Goal: Task Accomplishment & Management: Complete application form

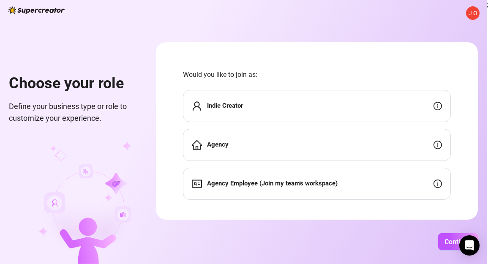
click at [347, 100] on div "Indie Creator" at bounding box center [317, 106] width 268 height 32
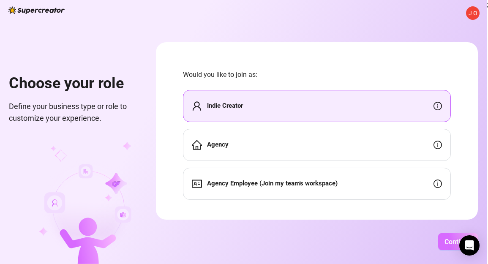
click at [446, 243] on span "Continue" at bounding box center [457, 242] width 27 height 8
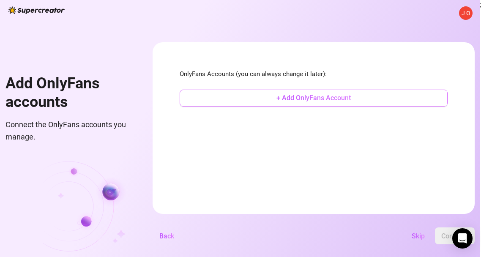
click at [323, 106] on button "+ Add OnlyFans Account" at bounding box center [314, 98] width 268 height 17
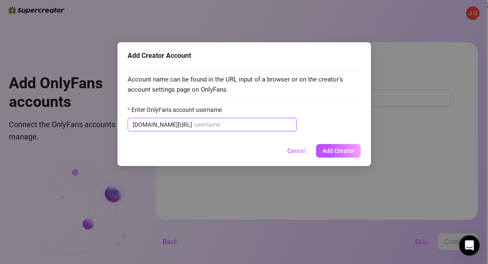
paste input "princessfifiix"
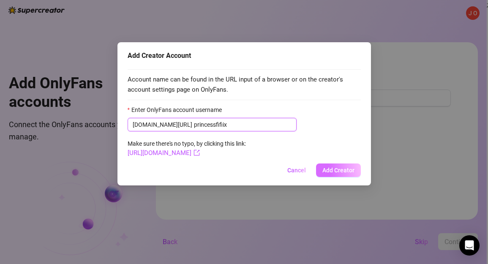
type input "princessfifiix"
click at [335, 165] on button "Add Creator" at bounding box center [338, 170] width 45 height 14
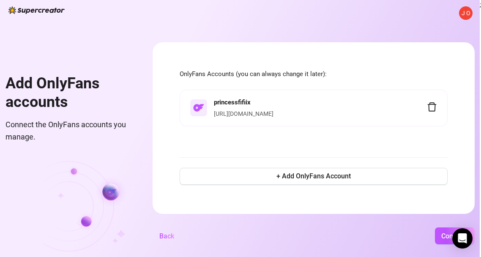
click at [425, 47] on form "OnlyFans Accounts (you can always change it later): princessfifiix [URL][DOMAIN…" at bounding box center [314, 128] width 322 height 172
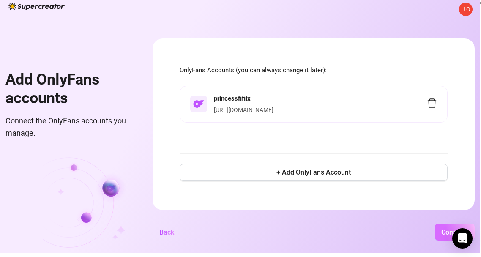
click at [440, 230] on button "Continue" at bounding box center [455, 231] width 40 height 17
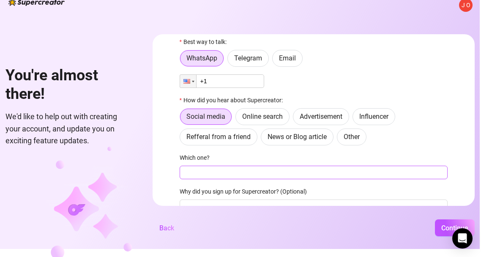
scroll to position [70, 0]
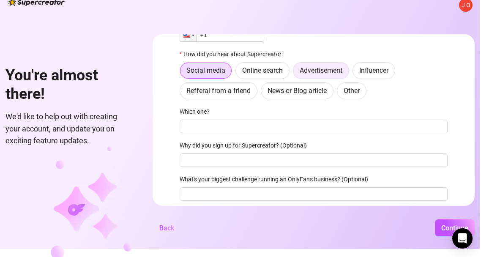
click at [325, 71] on span "Advertisement" at bounding box center [321, 70] width 43 height 8
click at [295, 73] on input "Advertisement" at bounding box center [295, 73] width 0 height 0
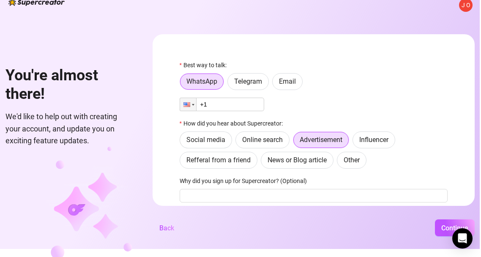
scroll to position [0, 0]
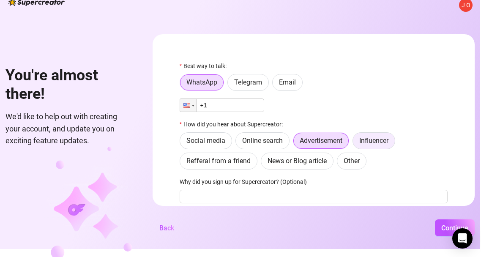
click at [378, 138] on span "Influencer" at bounding box center [373, 140] width 29 height 8
click at [355, 143] on input "Influencer" at bounding box center [355, 143] width 0 height 0
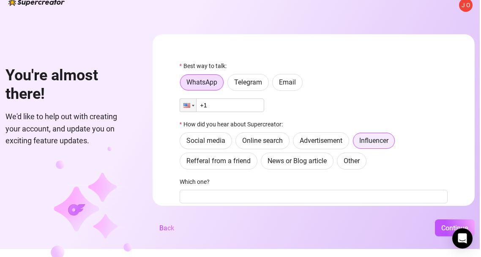
scroll to position [87, 0]
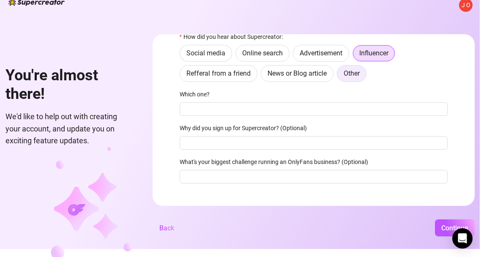
click at [350, 75] on span "Other" at bounding box center [351, 73] width 16 height 8
click at [339, 76] on input "Other" at bounding box center [339, 76] width 0 height 0
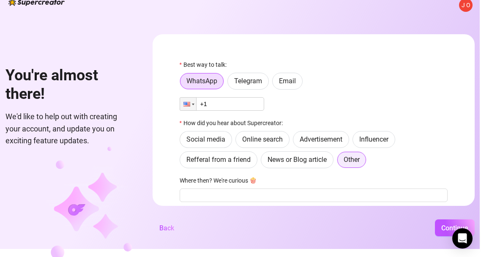
scroll to position [1, 0]
click at [246, 77] on label "Telegram" at bounding box center [247, 81] width 41 height 17
click at [230, 84] on input "Telegram" at bounding box center [230, 84] width 0 height 0
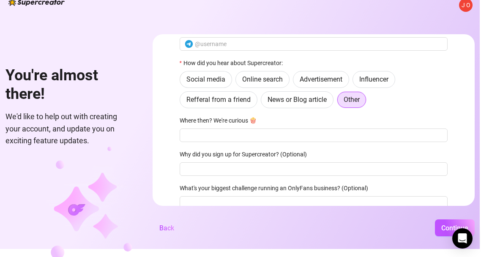
scroll to position [62, 0]
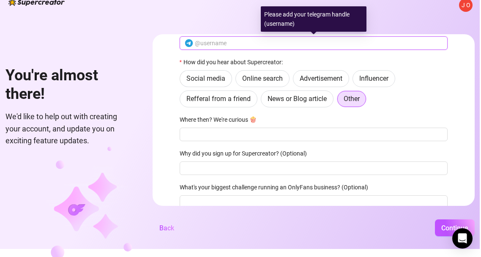
click at [234, 42] on input "text" at bounding box center [319, 42] width 248 height 9
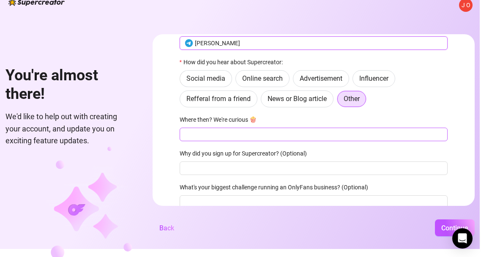
type input "[PERSON_NAME]"
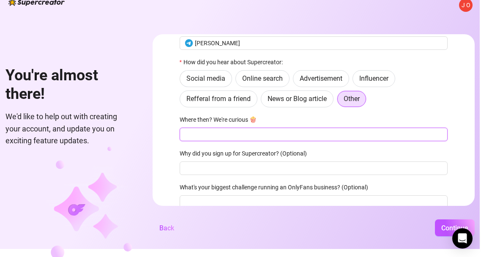
click at [219, 138] on input "Where then? We're curious 🍿" at bounding box center [314, 135] width 268 height 14
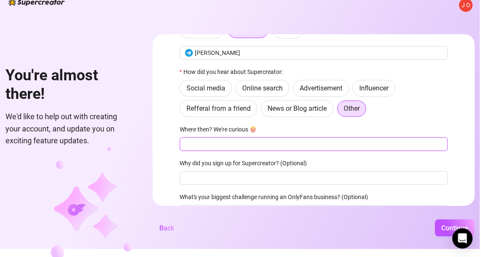
scroll to position [54, 0]
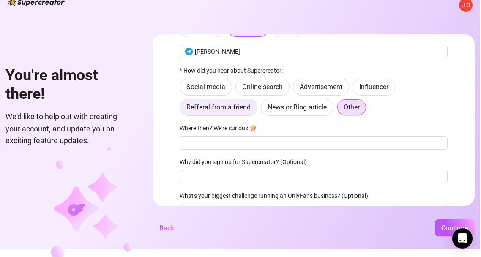
click at [243, 104] on span "Refferal from a friend" at bounding box center [218, 107] width 64 height 8
click at [182, 109] on input "Refferal from a friend" at bounding box center [182, 109] width 0 height 0
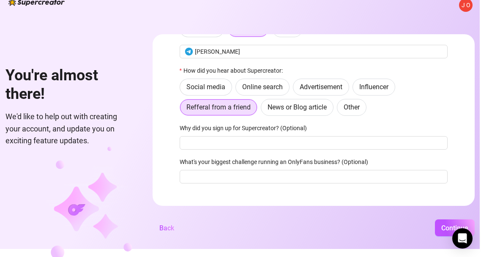
scroll to position [61, 0]
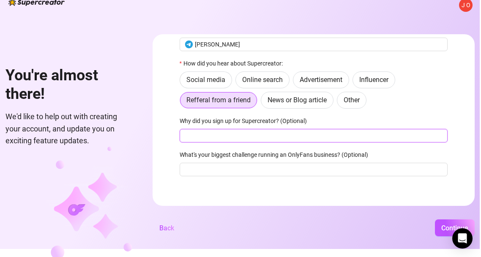
click at [278, 134] on input "Why did you sign up for Supercreator? (Optional)" at bounding box center [314, 136] width 268 height 14
type input "to improve"
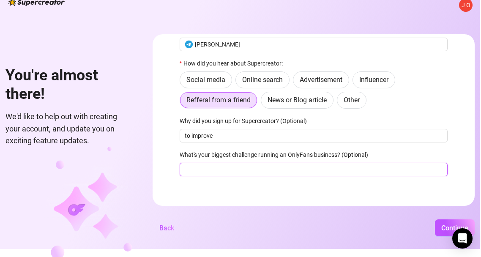
click at [270, 165] on input "What's your biggest challenge running an OnlyFans business? (Optional)" at bounding box center [314, 170] width 268 height 14
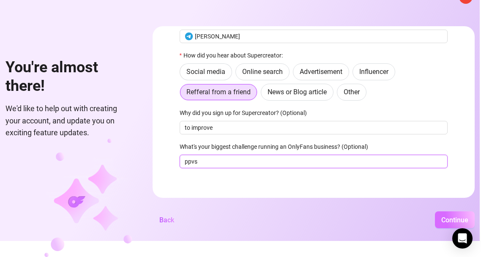
type input "ppvs"
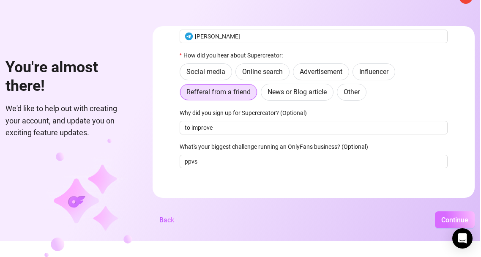
click at [453, 216] on button "Continue" at bounding box center [455, 219] width 40 height 17
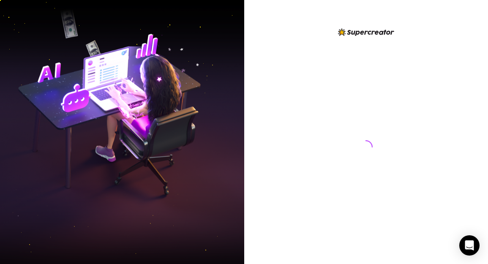
click at [47, 62] on img at bounding box center [122, 132] width 244 height 306
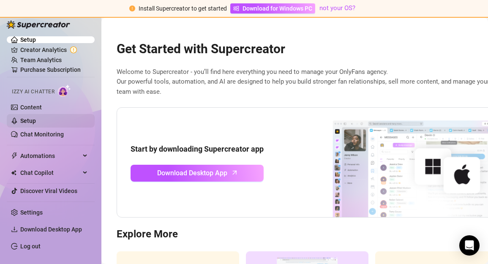
click at [36, 123] on link "Setup" at bounding box center [28, 120] width 16 height 7
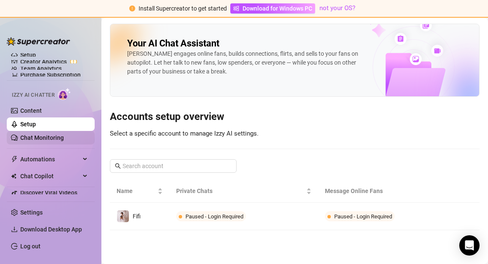
click at [64, 138] on link "Chat Monitoring" at bounding box center [42, 137] width 44 height 7
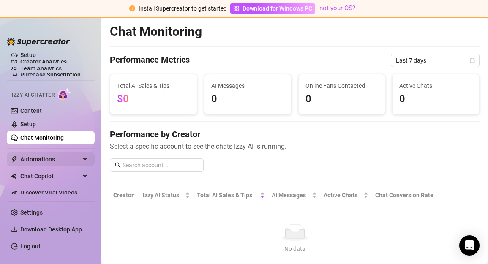
click at [57, 154] on span "Automations" at bounding box center [50, 160] width 60 height 14
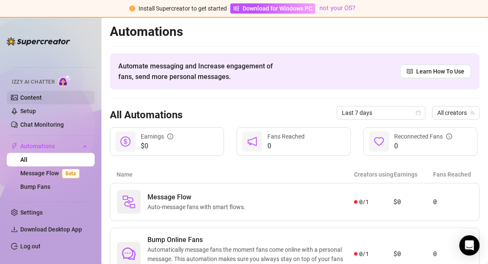
click at [41, 94] on link "Content" at bounding box center [31, 97] width 22 height 7
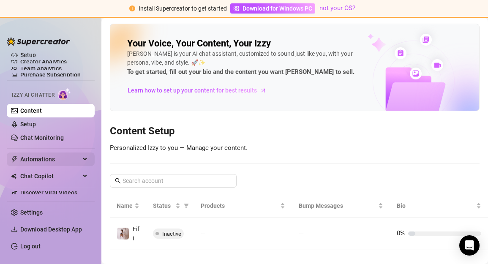
click at [64, 160] on span "Automations" at bounding box center [50, 160] width 60 height 14
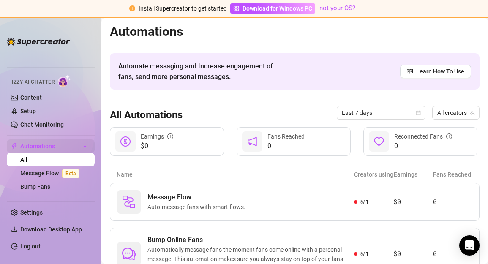
scroll to position [38, 0]
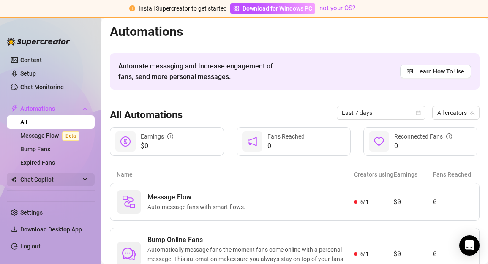
click at [51, 182] on span "Chat Copilot" at bounding box center [50, 180] width 60 height 14
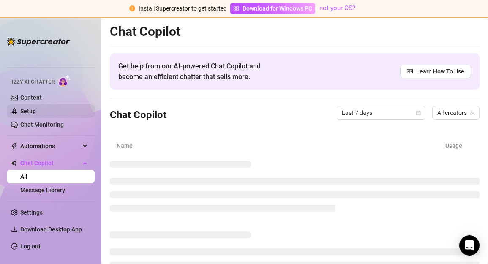
click at [36, 112] on link "Setup" at bounding box center [28, 111] width 16 height 7
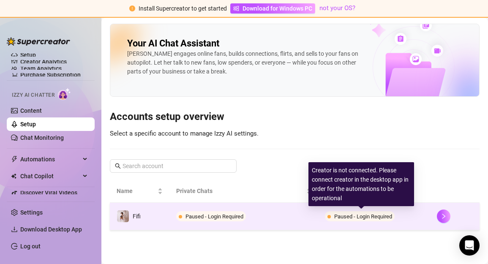
click at [344, 214] on span "Paused - Login Required" at bounding box center [363, 216] width 58 height 6
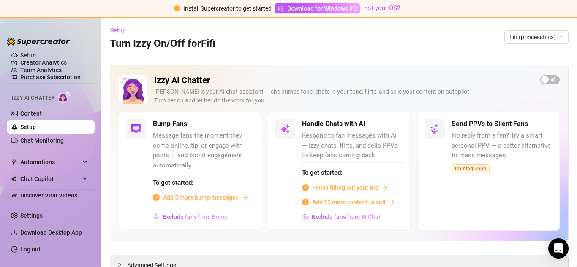
scroll to position [34, 0]
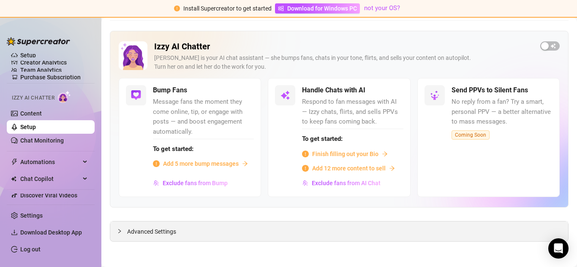
click at [160, 226] on div "Advanced Settings" at bounding box center [339, 232] width 458 height 20
click at [161, 227] on span "Advanced Settings" at bounding box center [151, 231] width 49 height 9
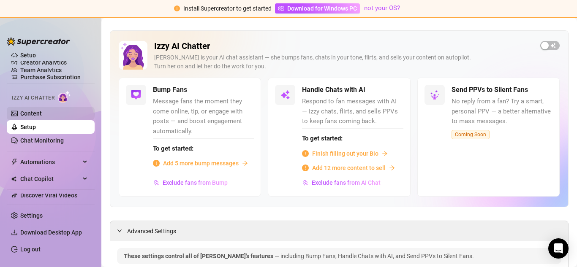
click at [42, 117] on link "Content" at bounding box center [31, 113] width 22 height 7
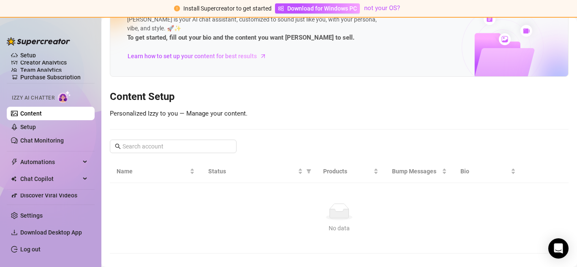
scroll to position [3, 0]
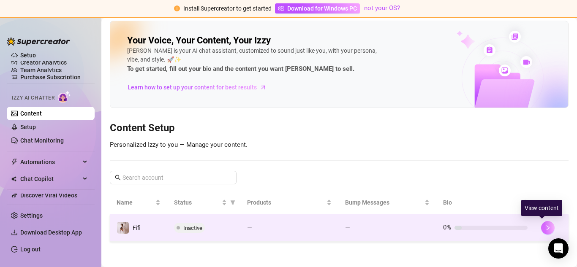
click at [488, 229] on button "button" at bounding box center [548, 228] width 14 height 14
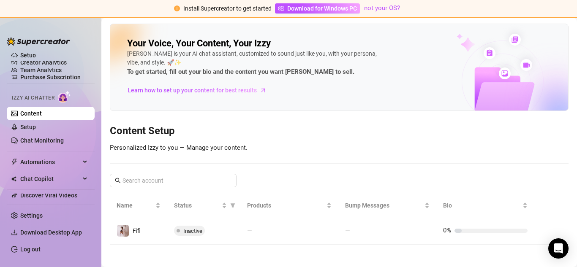
scroll to position [3, 0]
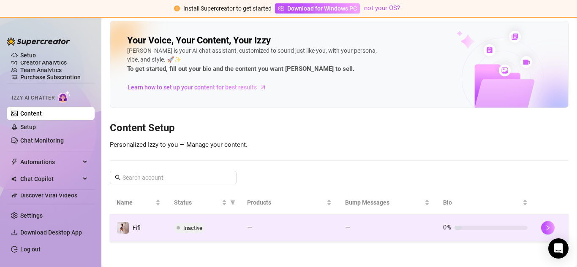
click at [190, 228] on span "Inactive" at bounding box center [192, 228] width 19 height 6
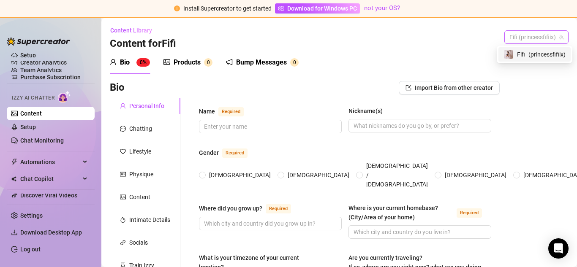
click at [488, 34] on span "Fifi (princessfifiix)" at bounding box center [536, 37] width 54 height 13
click at [488, 56] on div "Fifi ( princessfifiix )" at bounding box center [535, 54] width 62 height 10
click at [488, 36] on span "Fifi (princessfifiix)" at bounding box center [536, 37] width 54 height 13
click at [488, 57] on span "Fifi" at bounding box center [521, 54] width 8 height 9
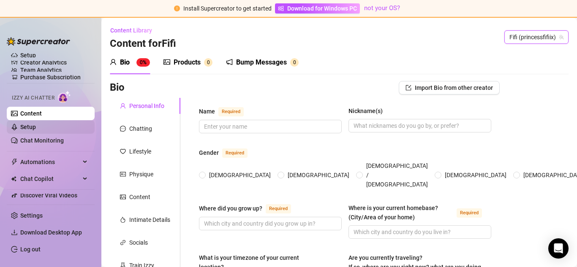
click at [36, 126] on link "Setup" at bounding box center [28, 127] width 16 height 7
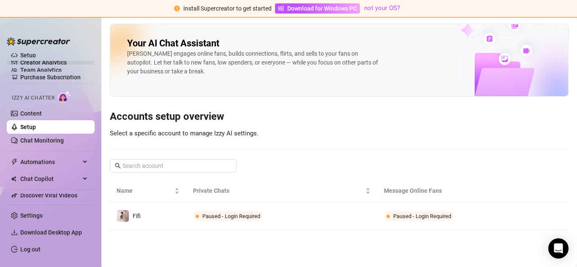
click at [43, 60] on link "Creator Analytics" at bounding box center [54, 63] width 68 height 14
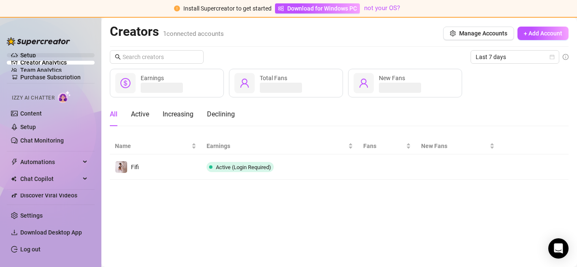
click at [27, 53] on link "Setup" at bounding box center [28, 55] width 16 height 7
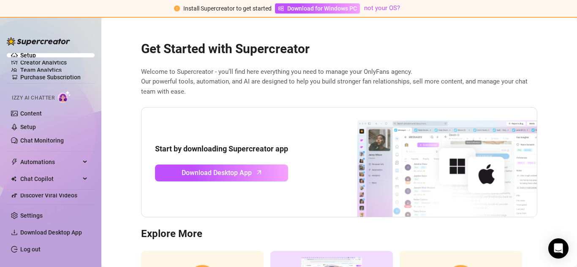
click at [37, 65] on ul "Setup Creator Analytics Team Analytics Purchase Subscription Izzy AI Chatter Co…" at bounding box center [51, 125] width 88 height 151
click at [37, 63] on link "Creator Analytics" at bounding box center [54, 63] width 68 height 14
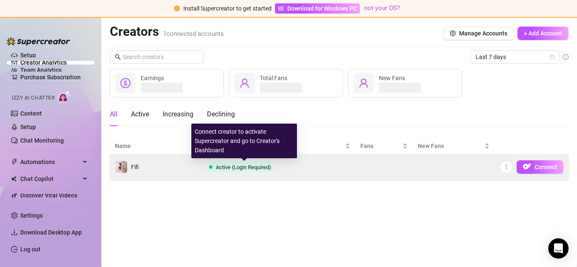
click at [223, 166] on span "Active (Login Required)" at bounding box center [243, 167] width 55 height 6
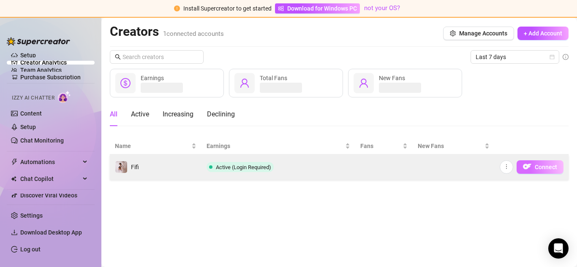
click at [488, 165] on button "Connect" at bounding box center [540, 168] width 47 height 14
click at [488, 166] on button "button" at bounding box center [507, 168] width 14 height 14
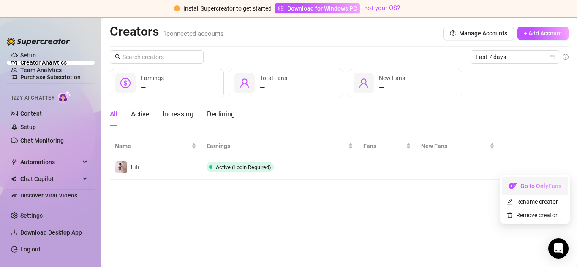
click at [488, 186] on link "Go to OnlyFans" at bounding box center [535, 188] width 66 height 7
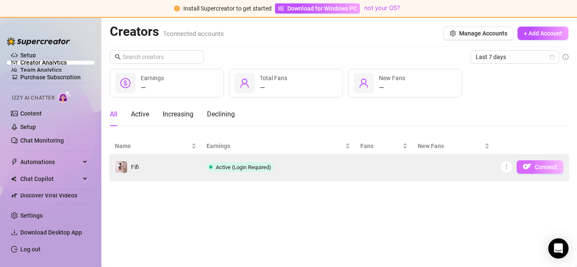
click at [488, 164] on span "Connect" at bounding box center [546, 167] width 22 height 7
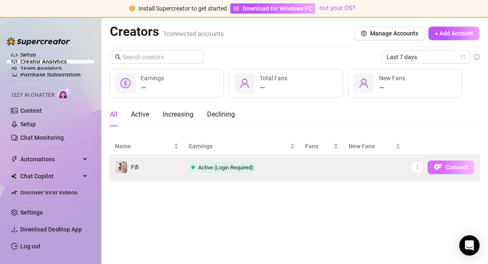
click at [450, 169] on span "Connect" at bounding box center [457, 167] width 22 height 7
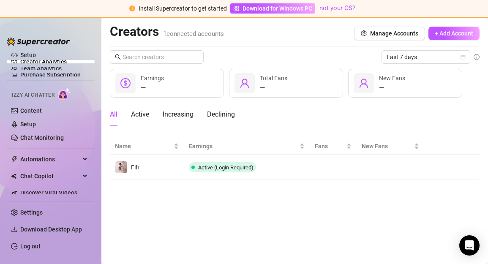
click at [430, 11] on div "Install Supercreator to get started Download for Windows PC not your OS?" at bounding box center [244, 9] width 488 height 18
click at [263, 3] on link "Download for Windows PC" at bounding box center [272, 8] width 85 height 10
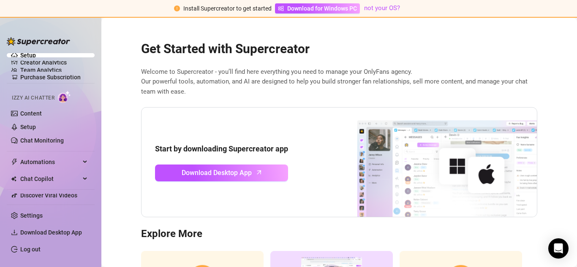
scroll to position [99, 0]
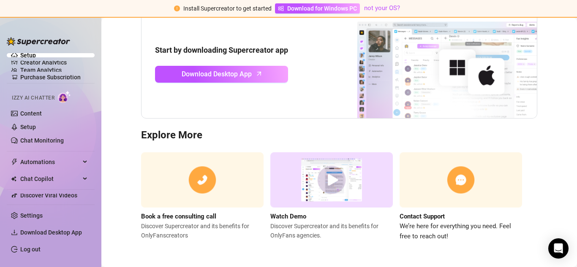
click at [31, 55] on link "Setup" at bounding box center [28, 55] width 16 height 7
